Goal: Find specific fact: Find specific fact

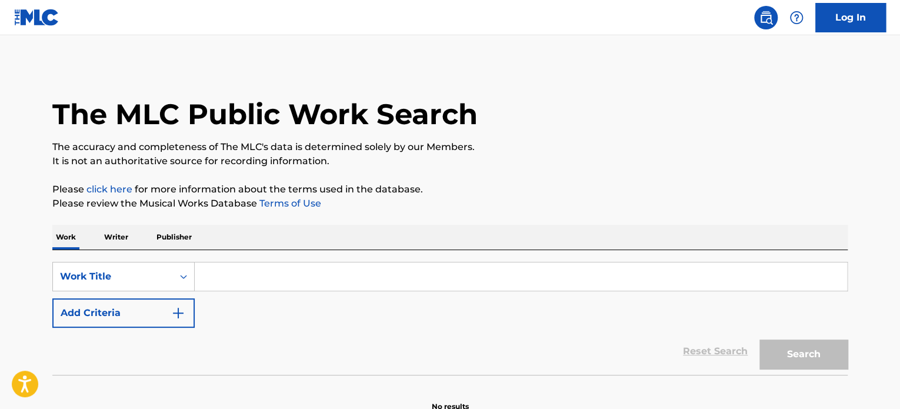
click at [306, 287] on input "Search Form" at bounding box center [521, 276] width 652 height 28
paste input "El Tres - [PERSON_NAME]"
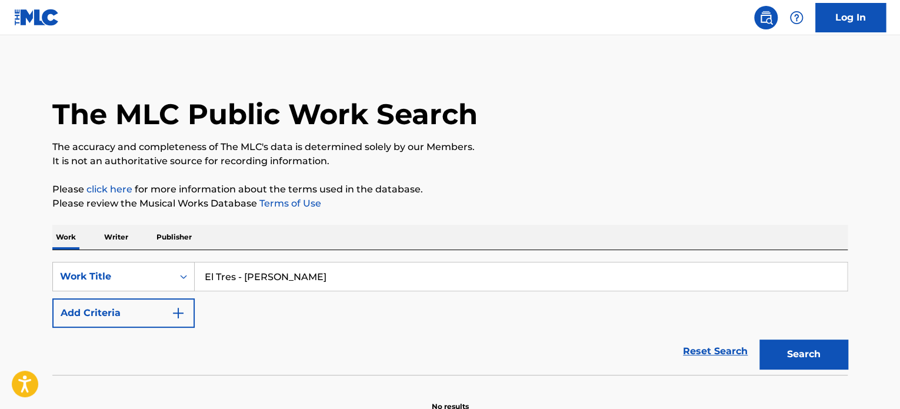
drag, startPoint x: 334, startPoint y: 280, endPoint x: 237, endPoint y: 287, distance: 97.9
click at [237, 287] on input "El Tres - [PERSON_NAME]" at bounding box center [521, 276] width 652 height 28
type input "El Tres"
click at [760, 339] on button "Search" at bounding box center [804, 353] width 88 height 29
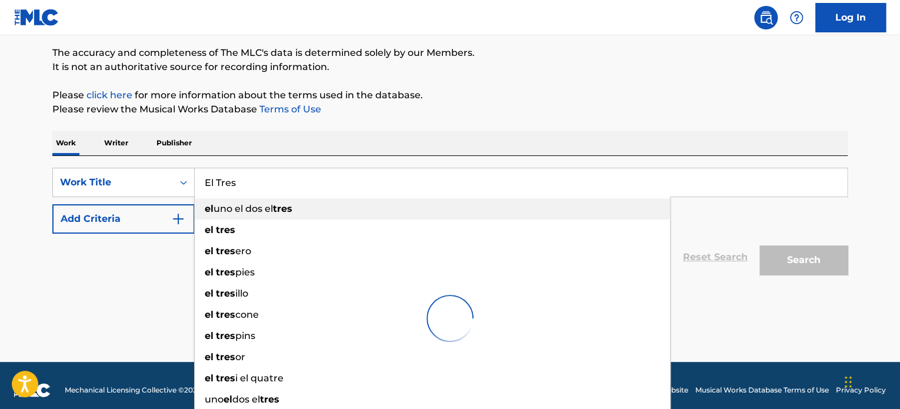
scroll to position [104, 0]
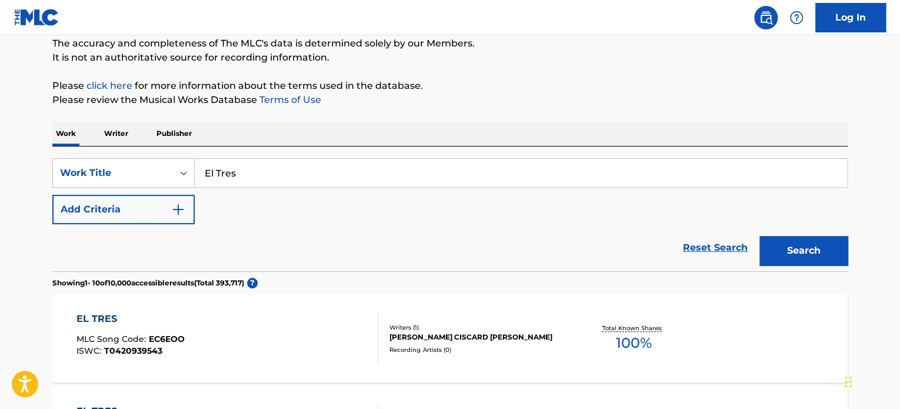
click at [553, 59] on p "It is not an authoritative source for recording information." at bounding box center [449, 58] width 795 height 14
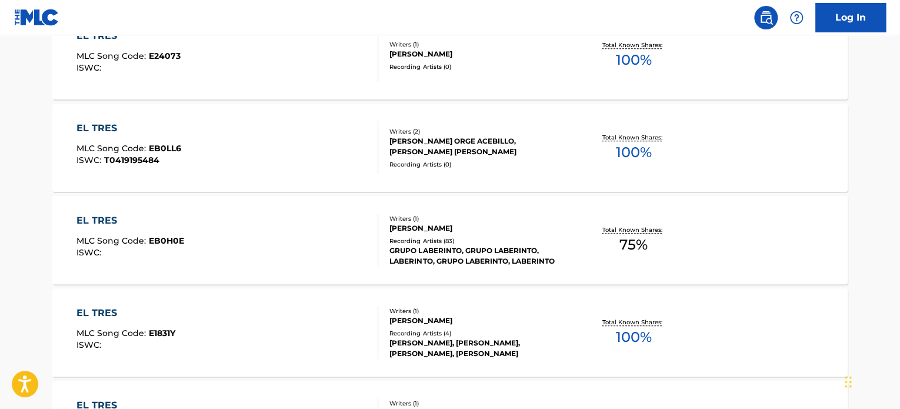
scroll to position [515, 0]
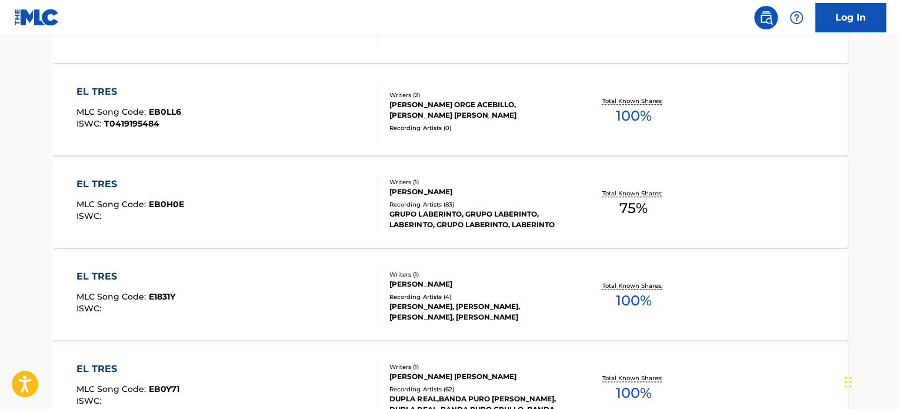
click at [457, 207] on div "Recording Artists ( 83 )" at bounding box center [478, 204] width 178 height 9
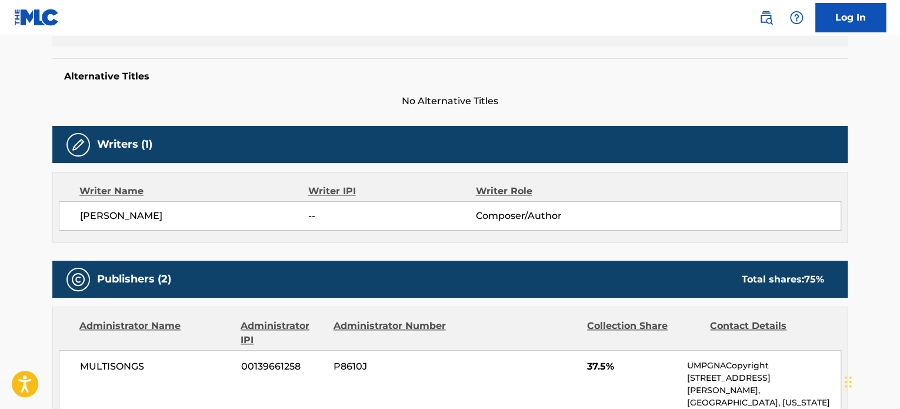
scroll to position [412, 0]
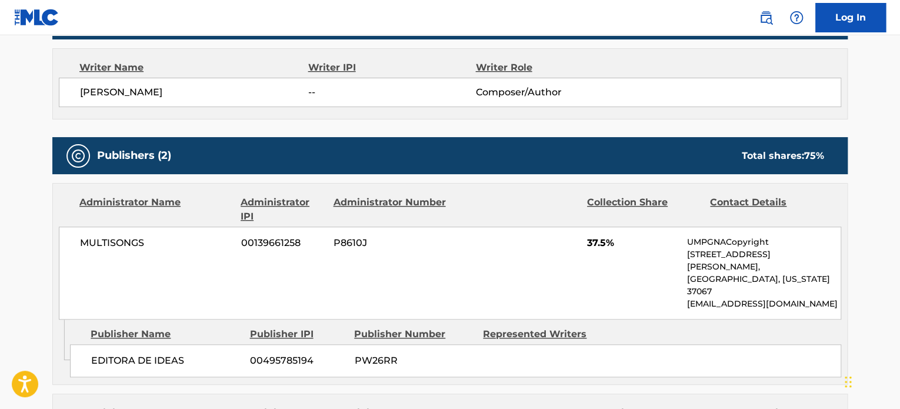
click at [278, 243] on span "00139661258" at bounding box center [283, 243] width 84 height 14
copy span "00139661258"
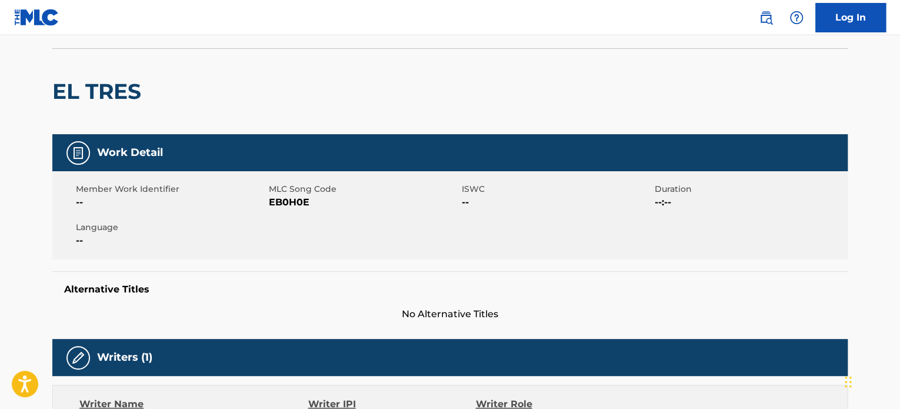
scroll to position [0, 0]
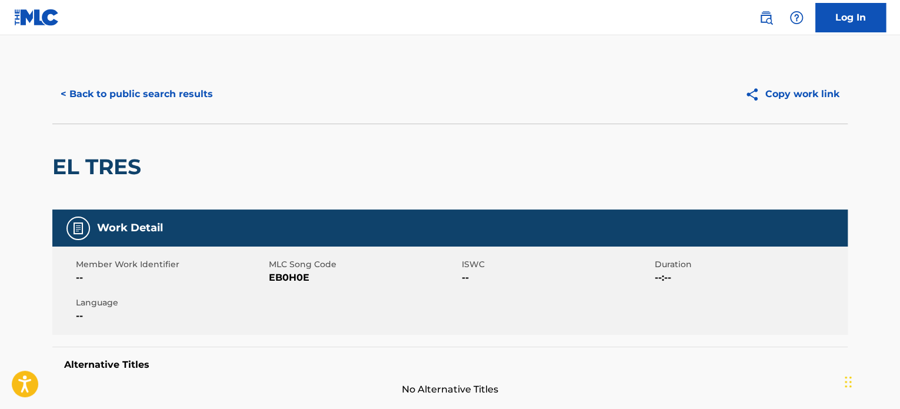
click at [120, 86] on button "< Back to public search results" at bounding box center [136, 93] width 169 height 29
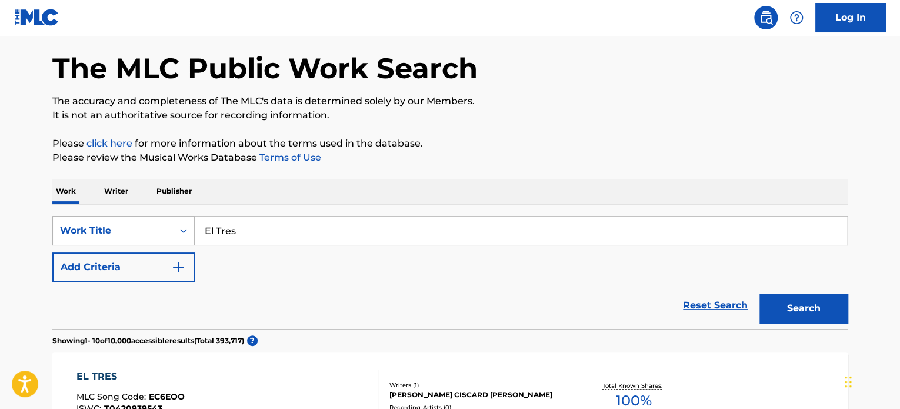
click at [173, 245] on div "Work Title" at bounding box center [123, 230] width 142 height 29
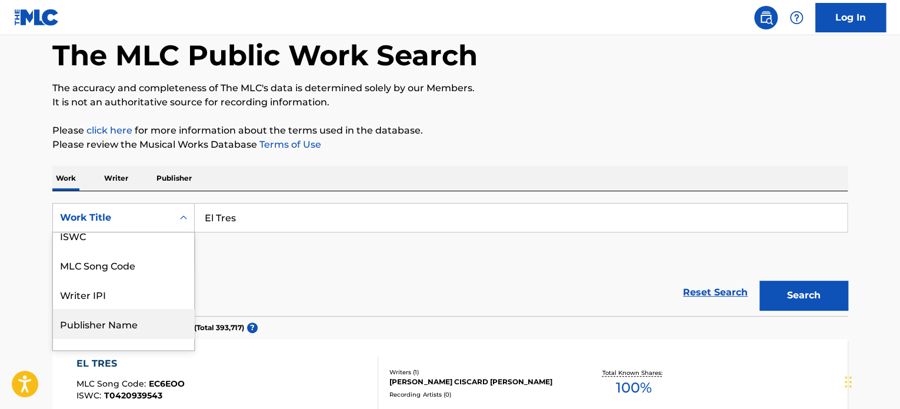
scroll to position [59, 0]
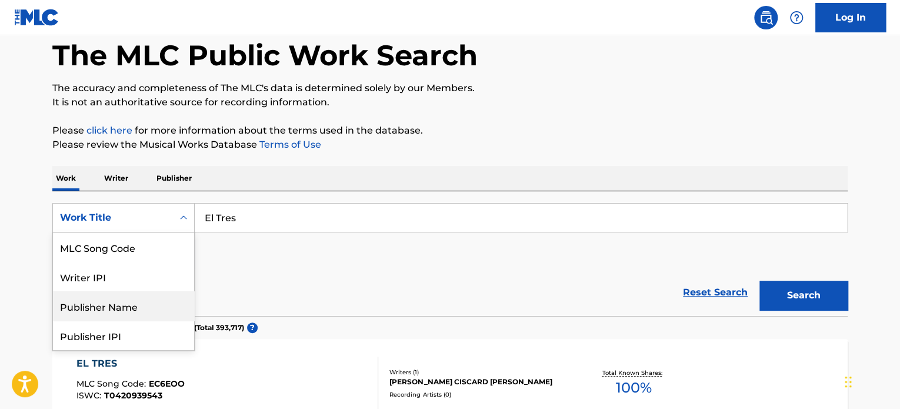
click at [382, 268] on div "SearchWithCriteria39cbe210-b500-407a-ab79-491c116e3a50 8 results available. Use…" at bounding box center [449, 236] width 795 height 66
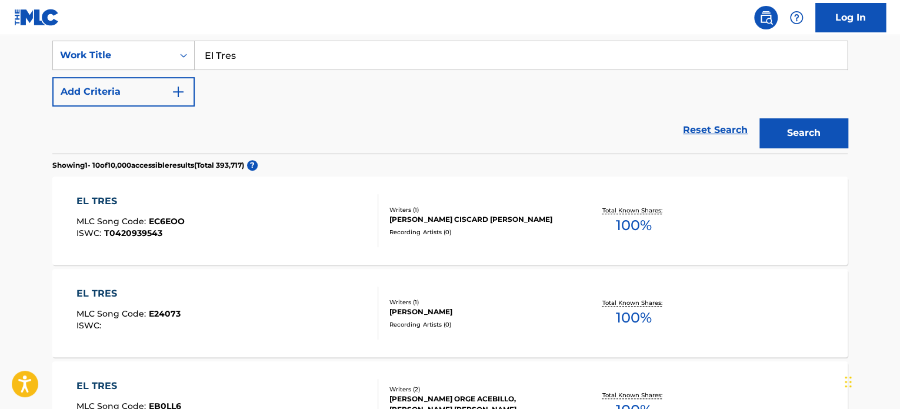
scroll to position [353, 0]
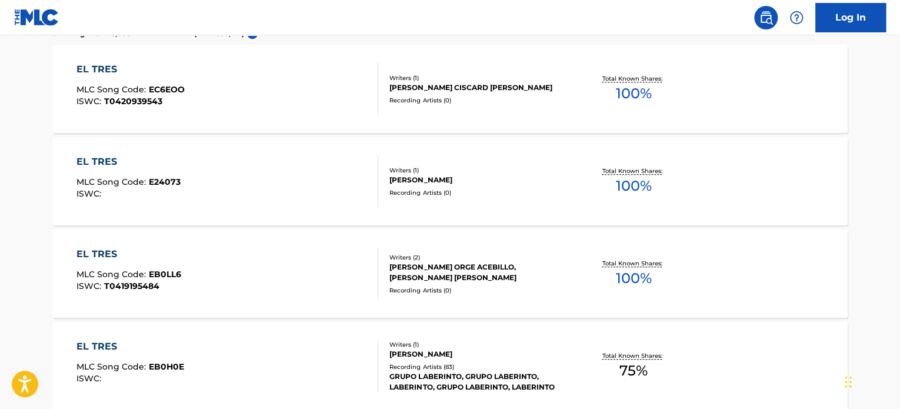
click at [353, 341] on div "EL TRES MLC Song Code : EB0H0E ISWC :" at bounding box center [227, 365] width 302 height 53
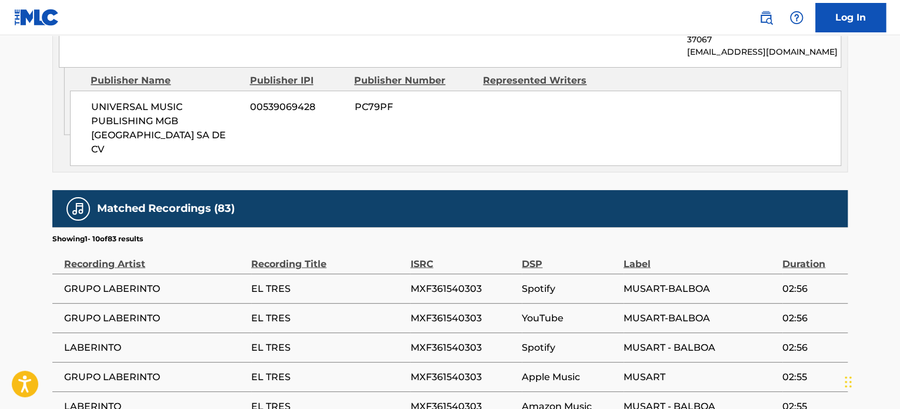
scroll to position [706, 0]
